Goal: Task Accomplishment & Management: Complete application form

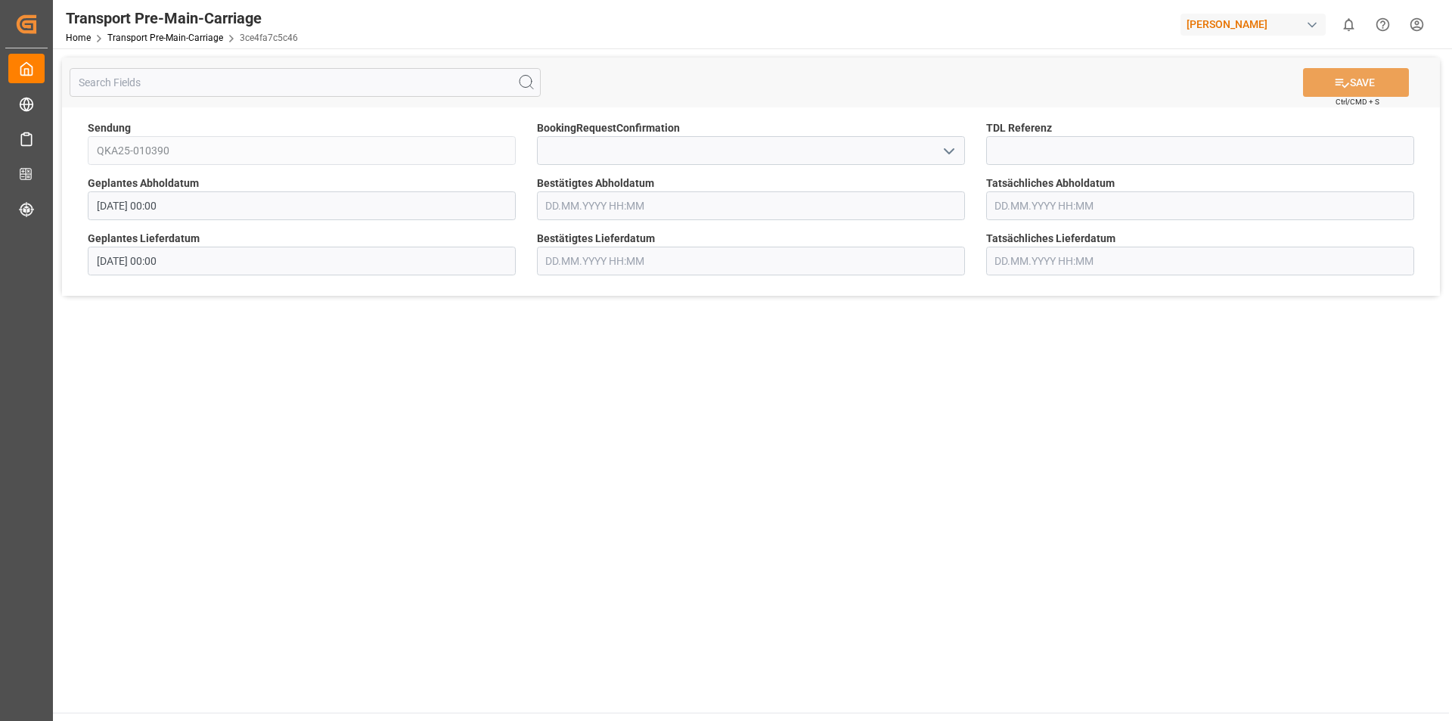
click at [955, 157] on icon "open menu" at bounding box center [949, 151] width 18 height 18
click at [725, 173] on div "Yes" at bounding box center [751, 184] width 427 height 34
type input "Yes"
click at [1342, 88] on icon at bounding box center [1342, 83] width 16 height 16
click at [950, 154] on icon "open menu" at bounding box center [949, 151] width 18 height 18
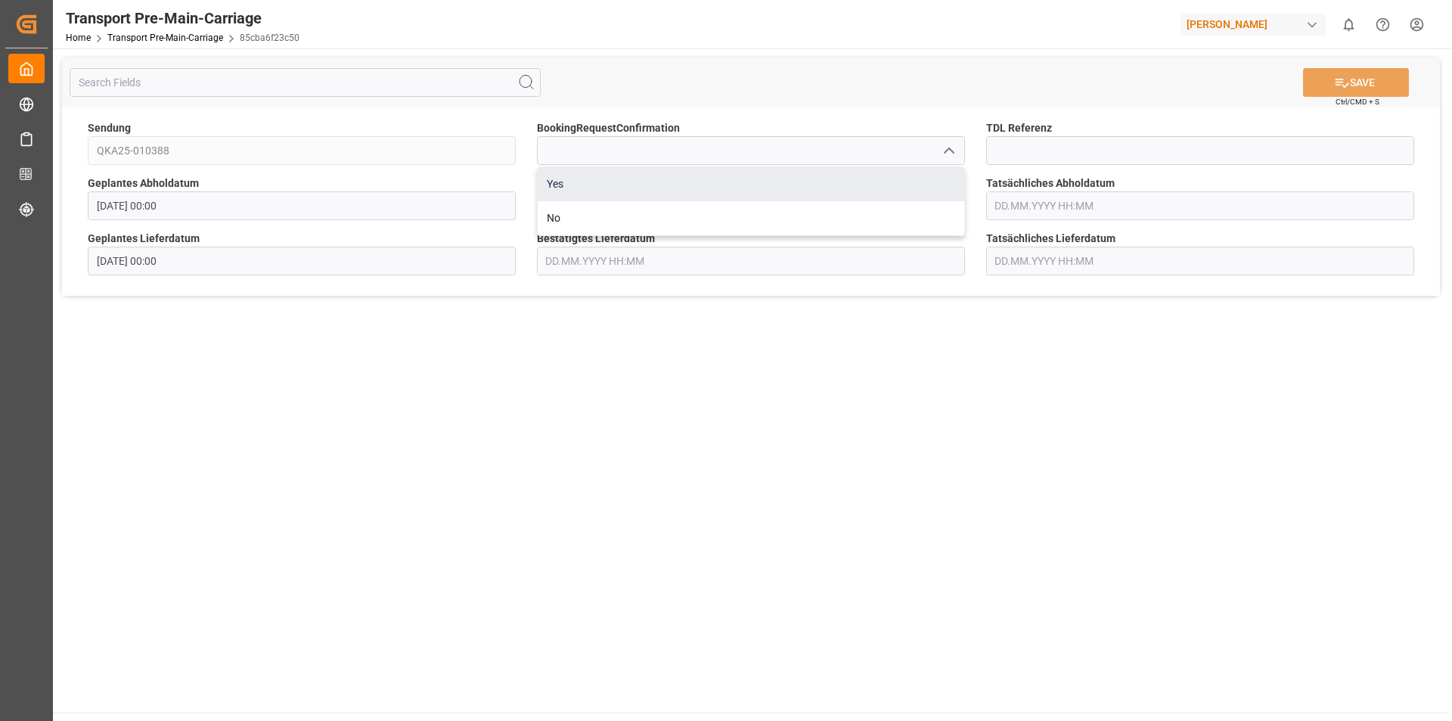
click at [830, 192] on div "Yes" at bounding box center [751, 184] width 427 height 34
type input "Yes"
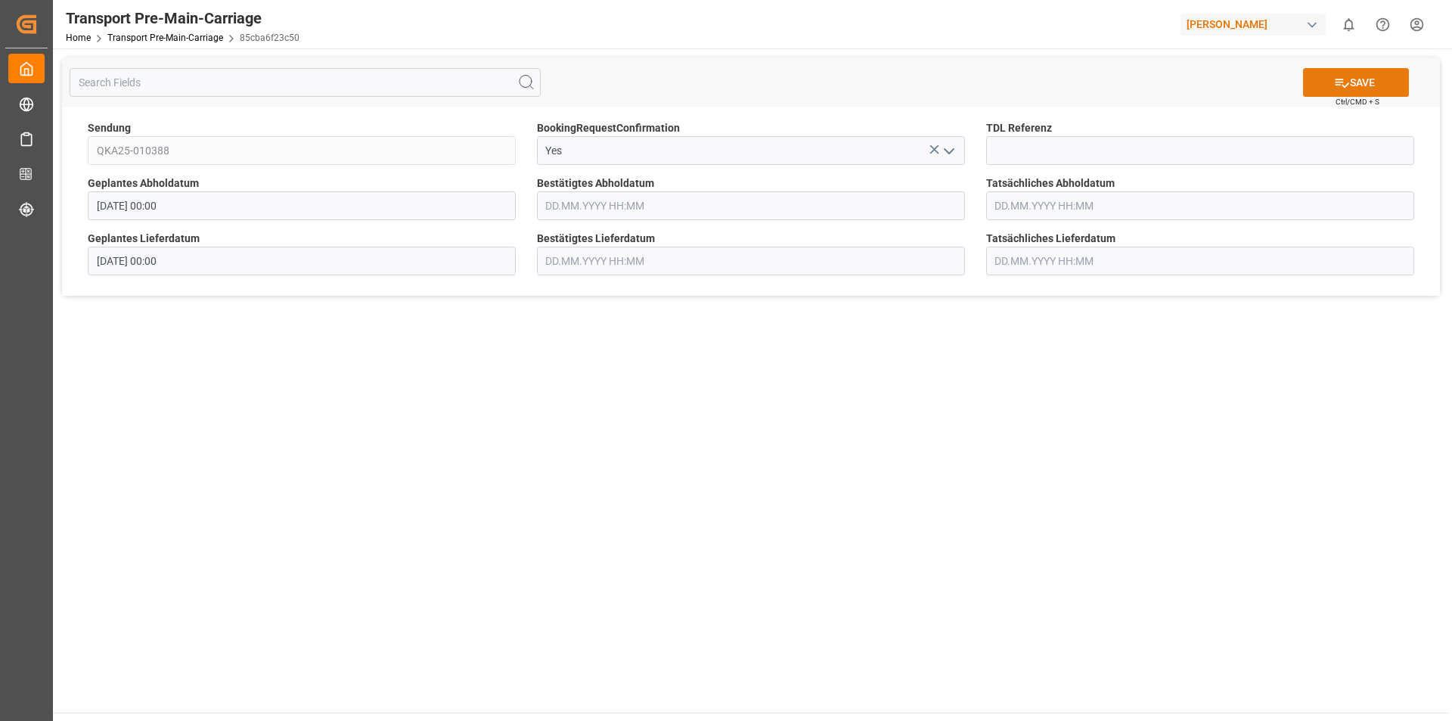
click at [1367, 77] on button "SAVE" at bounding box center [1356, 82] width 106 height 29
